Goal: Information Seeking & Learning: Understand process/instructions

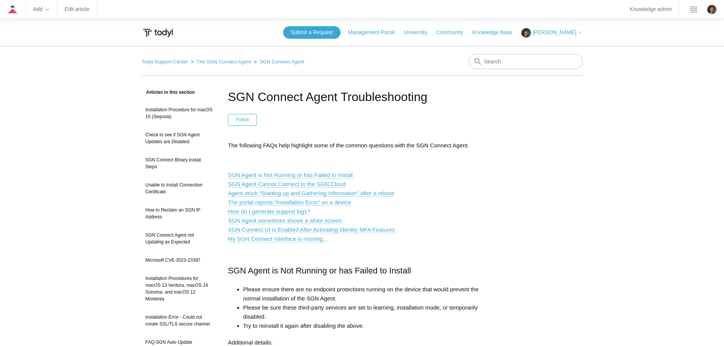
scroll to position [1140, 0]
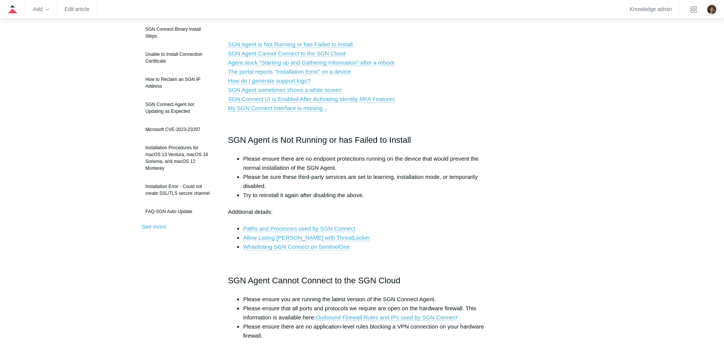
click at [303, 70] on link "The portal reports "Installation Error" on a device" at bounding box center [289, 71] width 123 height 7
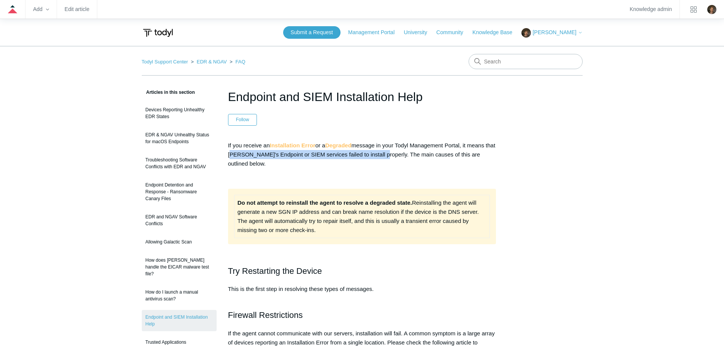
drag, startPoint x: 240, startPoint y: 153, endPoint x: 385, endPoint y: 157, distance: 144.8
click at [385, 157] on p "If you receive an Installation Error or a Degraded message in your Todyl Manage…" at bounding box center [362, 154] width 268 height 27
copy p "Todyl's Endpoint or SIEM services failed to install properly"
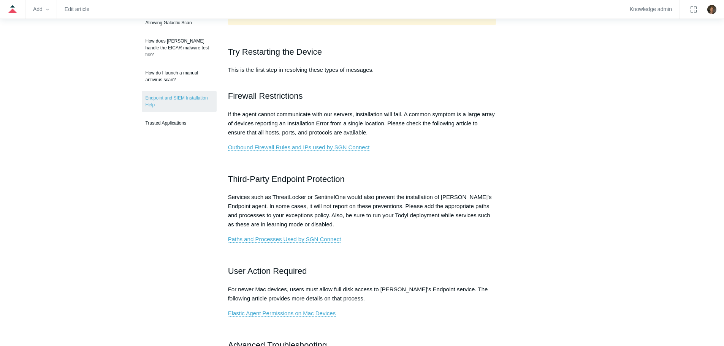
scroll to position [190, 0]
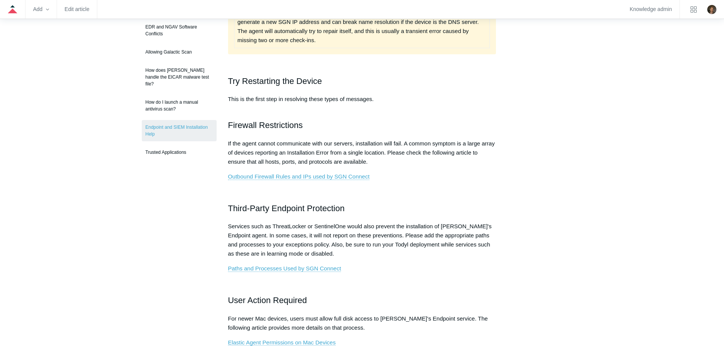
click at [266, 161] on p "If the agent cannot communicate with our servers, installation will fail. A com…" at bounding box center [362, 152] width 268 height 27
drag, startPoint x: 259, startPoint y: 162, endPoint x: 333, endPoint y: 163, distance: 73.7
click at [333, 163] on p "If the agent cannot communicate with our servers, installation will fail. A com…" at bounding box center [362, 152] width 268 height 27
copy p "all hosts, ports, and protocols"
drag, startPoint x: 345, startPoint y: 268, endPoint x: 228, endPoint y: 269, distance: 117.4
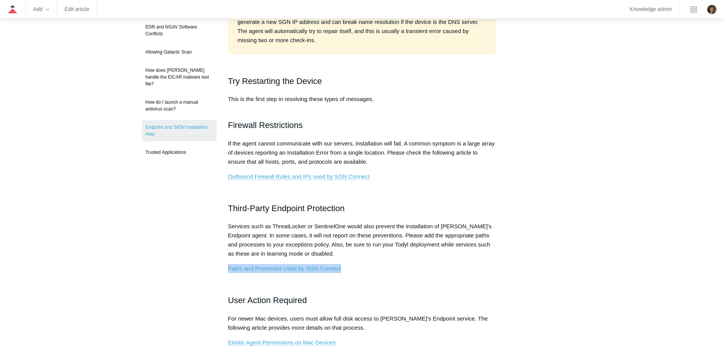
click at [228, 269] on p "Paths and Processes Used by SGN Connect" at bounding box center [362, 268] width 268 height 9
copy link "Paths and Processes Used by SGN Connect"
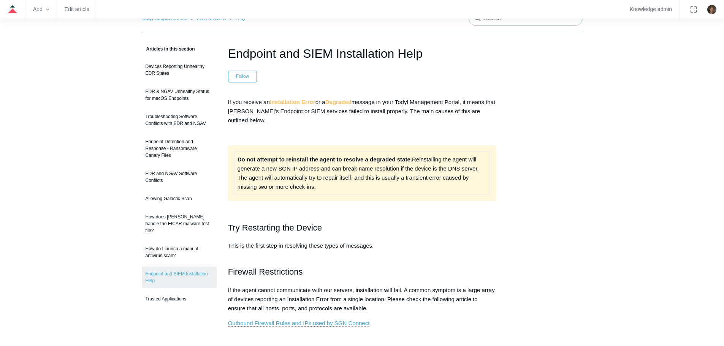
scroll to position [0, 0]
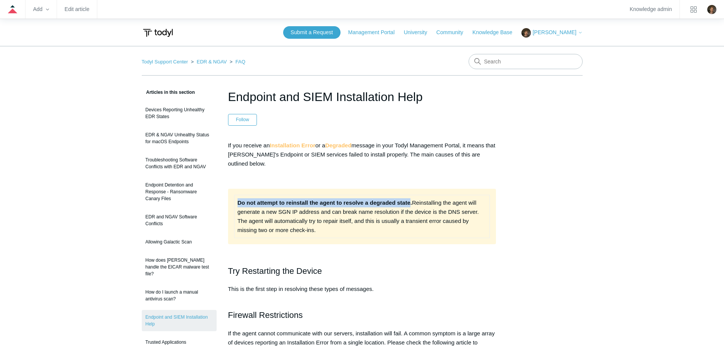
drag, startPoint x: 238, startPoint y: 203, endPoint x: 410, endPoint y: 203, distance: 171.8
click at [410, 203] on strong "Do not attempt to reinstall the agent to resolve a degraded state." at bounding box center [325, 203] width 174 height 6
copy strong "Do not attempt to reinstall the agent to resolve a degraded state"
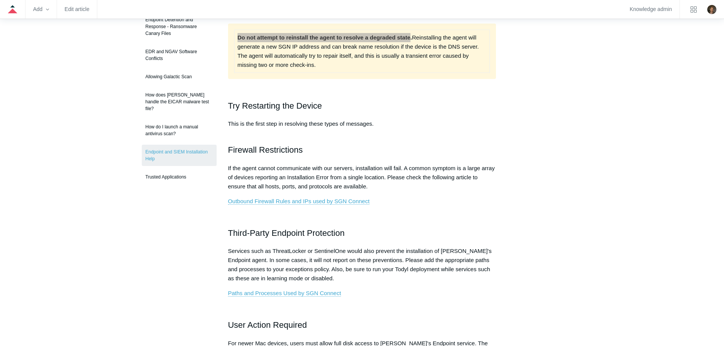
scroll to position [190, 0]
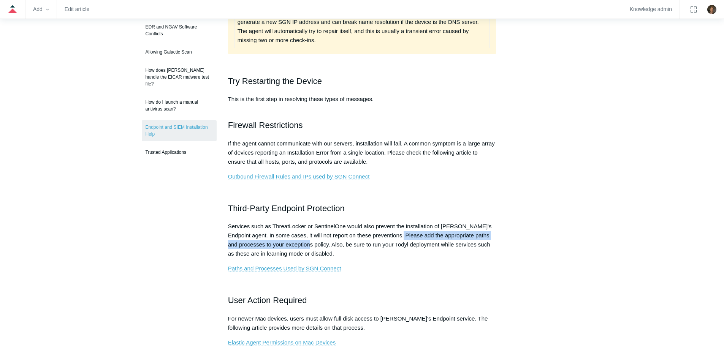
drag, startPoint x: 401, startPoint y: 236, endPoint x: 317, endPoint y: 245, distance: 84.0
click at [317, 245] on p "Services such as ThreatLocker or SentinelOne would also prevent the installatio…" at bounding box center [362, 240] width 268 height 36
copy p "add the appropriate paths and processes to your exceptions policy"
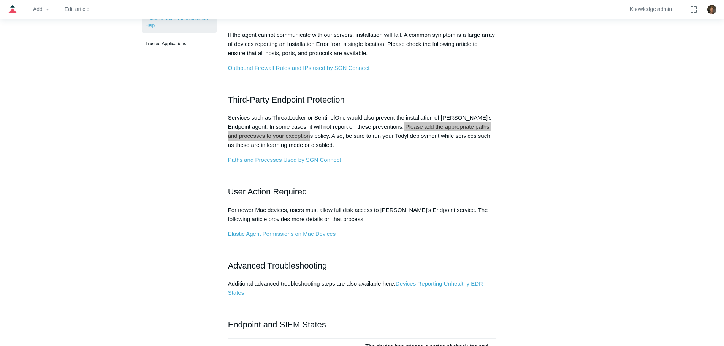
scroll to position [304, 0]
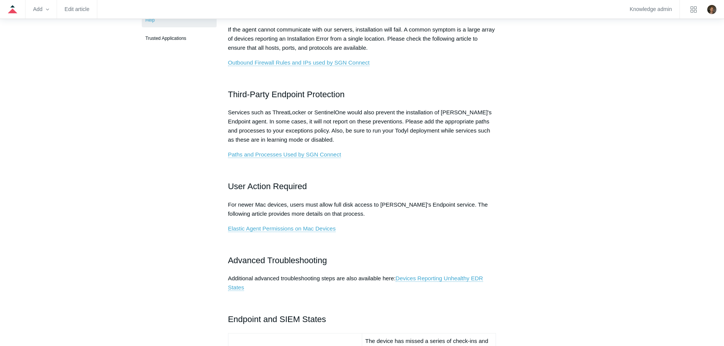
drag, startPoint x: 304, startPoint y: 229, endPoint x: 347, endPoint y: 223, distance: 43.3
click at [355, 217] on p "For newer Mac devices, users must allow full disk access to Todyl's Endpoint se…" at bounding box center [362, 209] width 268 height 18
drag, startPoint x: 342, startPoint y: 230, endPoint x: 225, endPoint y: 225, distance: 117.2
click at [225, 225] on article "Endpoint and SIEM Installation Help Follow Not yet followed by anyone If you re…" at bounding box center [362, 279] width 291 height 991
copy link "Elastic Agent Permissions on Mac Devices"
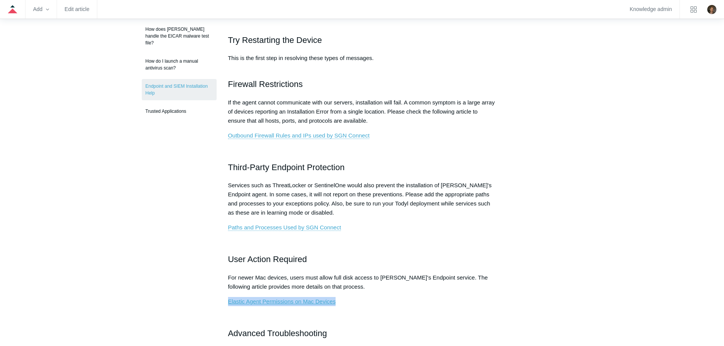
scroll to position [228, 0]
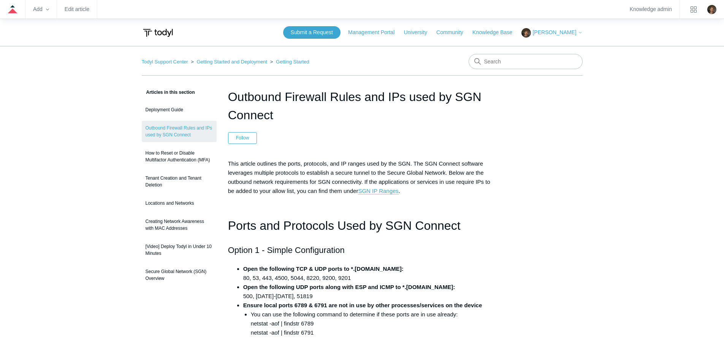
drag, startPoint x: 298, startPoint y: 113, endPoint x: 230, endPoint y: 94, distance: 71.3
click at [230, 94] on h1 "Outbound Firewall Rules and IPs used by SGN Connect" at bounding box center [362, 106] width 268 height 36
copy h1 "Outbound Firewall Rules and IPs used by SGN Connect"
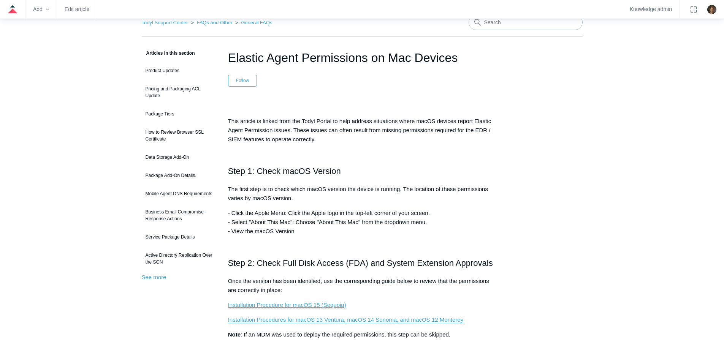
scroll to position [38, 0]
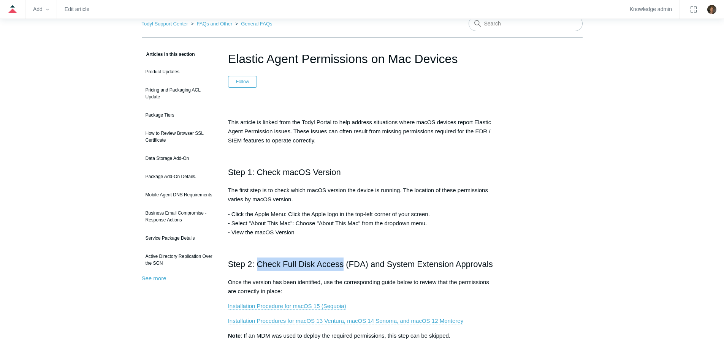
drag, startPoint x: 258, startPoint y: 264, endPoint x: 342, endPoint y: 263, distance: 84.0
click at [342, 263] on h2 "Step 2: Check Full Disk Access (FDA) and System Extension Approvals" at bounding box center [362, 264] width 268 height 13
copy h2 "Check Full Disk Access"
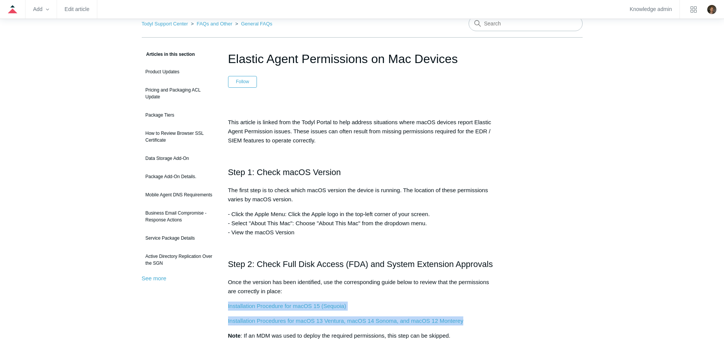
drag, startPoint x: 477, startPoint y: 321, endPoint x: 222, endPoint y: 307, distance: 255.0
copy div "Installation Procedure for macOS 15 (Sequoia) Installation Procedures for macOS…"
click at [348, 299] on div "This article is linked from the Todyl Portal to help address situations where m…" at bounding box center [362, 259] width 268 height 312
drag, startPoint x: 348, startPoint y: 304, endPoint x: 222, endPoint y: 306, distance: 126.2
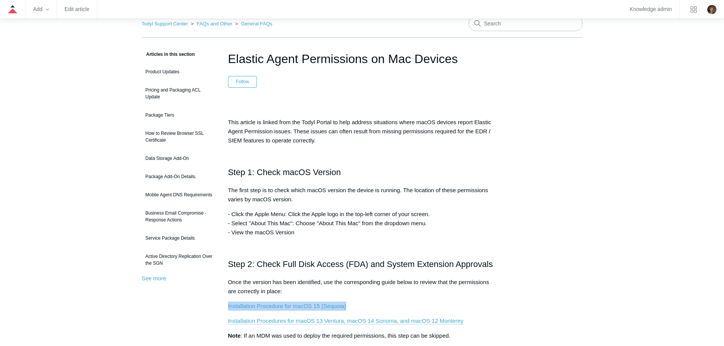
copy link "Installation Procedure for macOS 15 (Sequoia)"
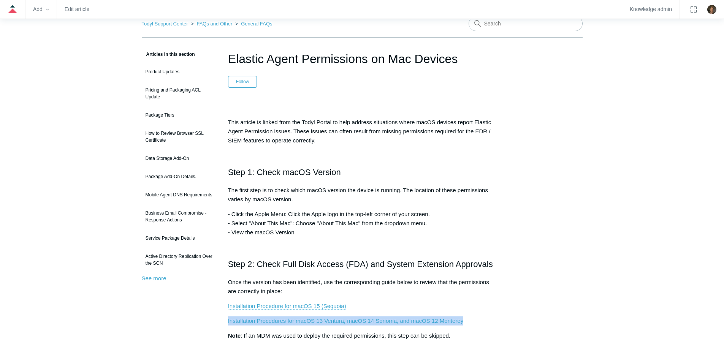
drag, startPoint x: 478, startPoint y: 322, endPoint x: 221, endPoint y: 317, distance: 256.5
copy link "Installation Procedures for macOS 13 Ventura, macOS 14 Sonoma, and macOS 12 Mon…"
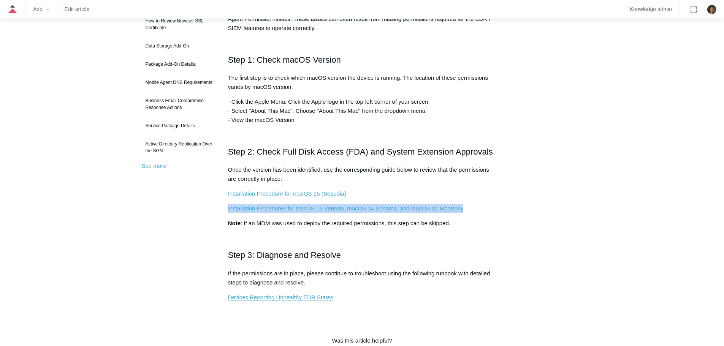
scroll to position [152, 0]
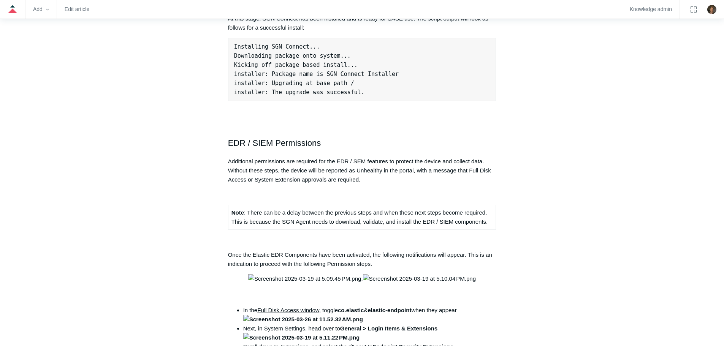
scroll to position [798, 0]
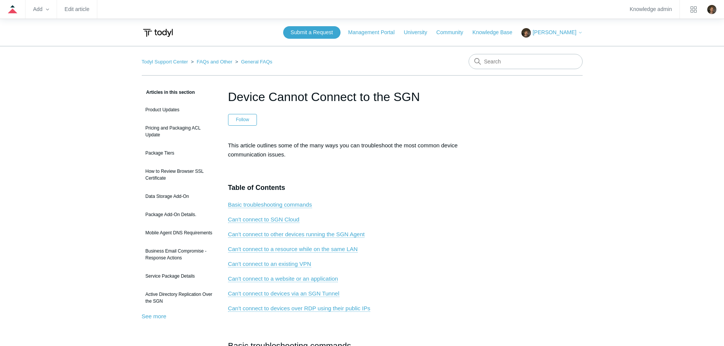
drag, startPoint x: 422, startPoint y: 98, endPoint x: 230, endPoint y: 103, distance: 191.6
click at [230, 103] on h1 "Device Cannot Connect to the SGN" at bounding box center [362, 97] width 268 height 18
copy h1 "Device Cannot Connect to the SGN"
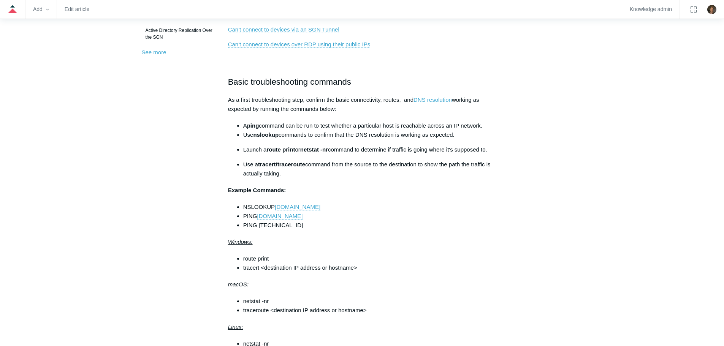
scroll to position [266, 0]
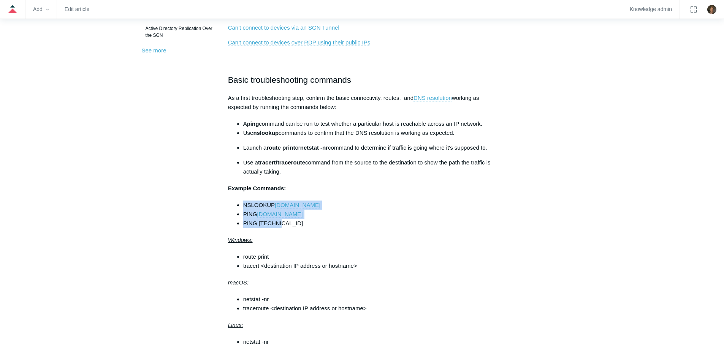
drag, startPoint x: 283, startPoint y: 223, endPoint x: 244, endPoint y: 203, distance: 43.9
click at [244, 203] on ul "NSLOOKUP google.com PING google.com PING 4.2.2.2" at bounding box center [366, 214] width 261 height 27
copy ul "NSLOOKUP google.com PING google.com PING 4.2.2.2"
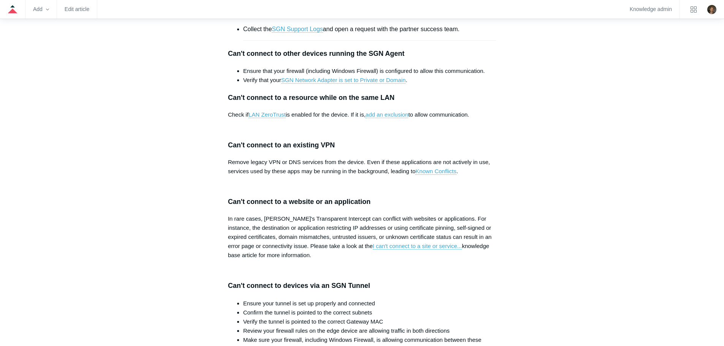
scroll to position [722, 0]
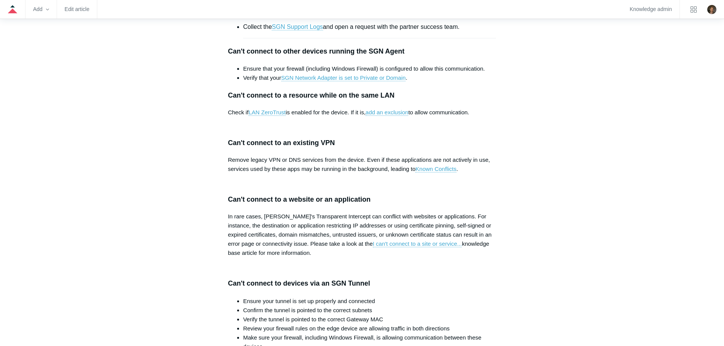
drag, startPoint x: 415, startPoint y: 174, endPoint x: 261, endPoint y: 177, distance: 153.6
click at [261, 16] on li "Allow Outbound Firewall Rules and IPs used by SGN Connect" at bounding box center [369, 5] width 253 height 22
copy link "Outbound Firewall Rules and IPs used by SGN Connect"
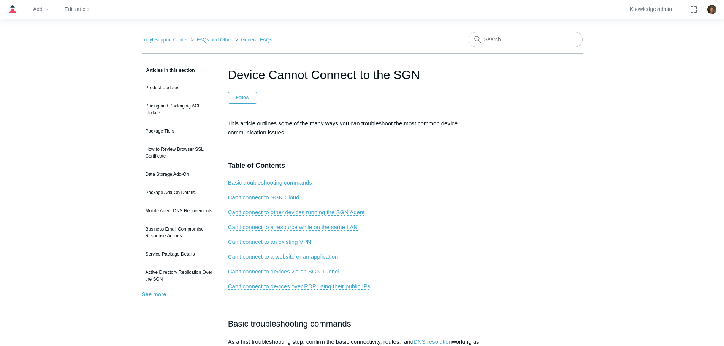
scroll to position [0, 0]
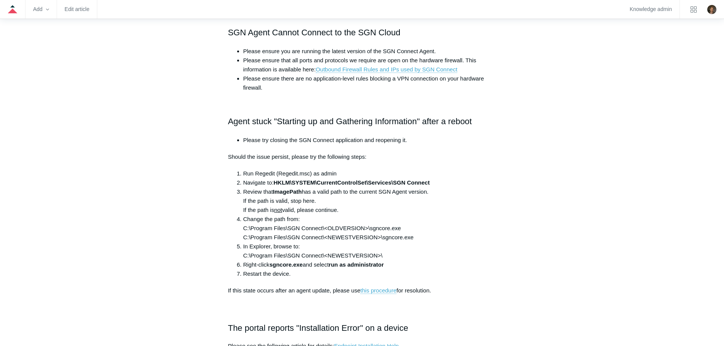
scroll to position [370, 0]
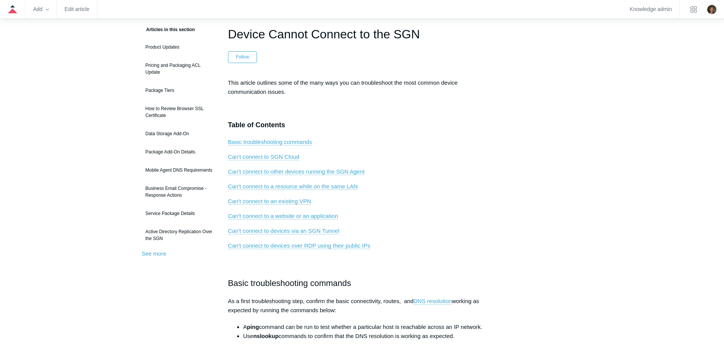
scroll to position [76, 0]
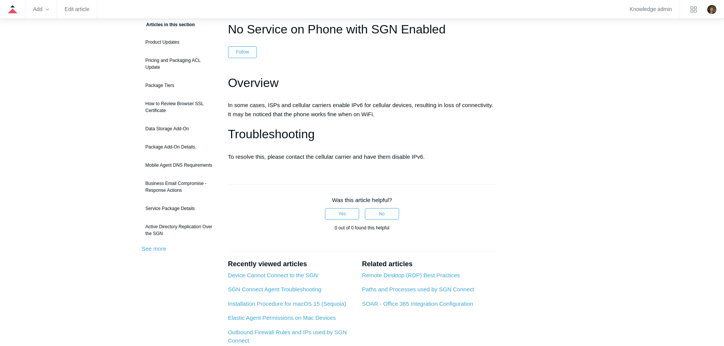
scroll to position [38, 0]
